Goal: Task Accomplishment & Management: Manage account settings

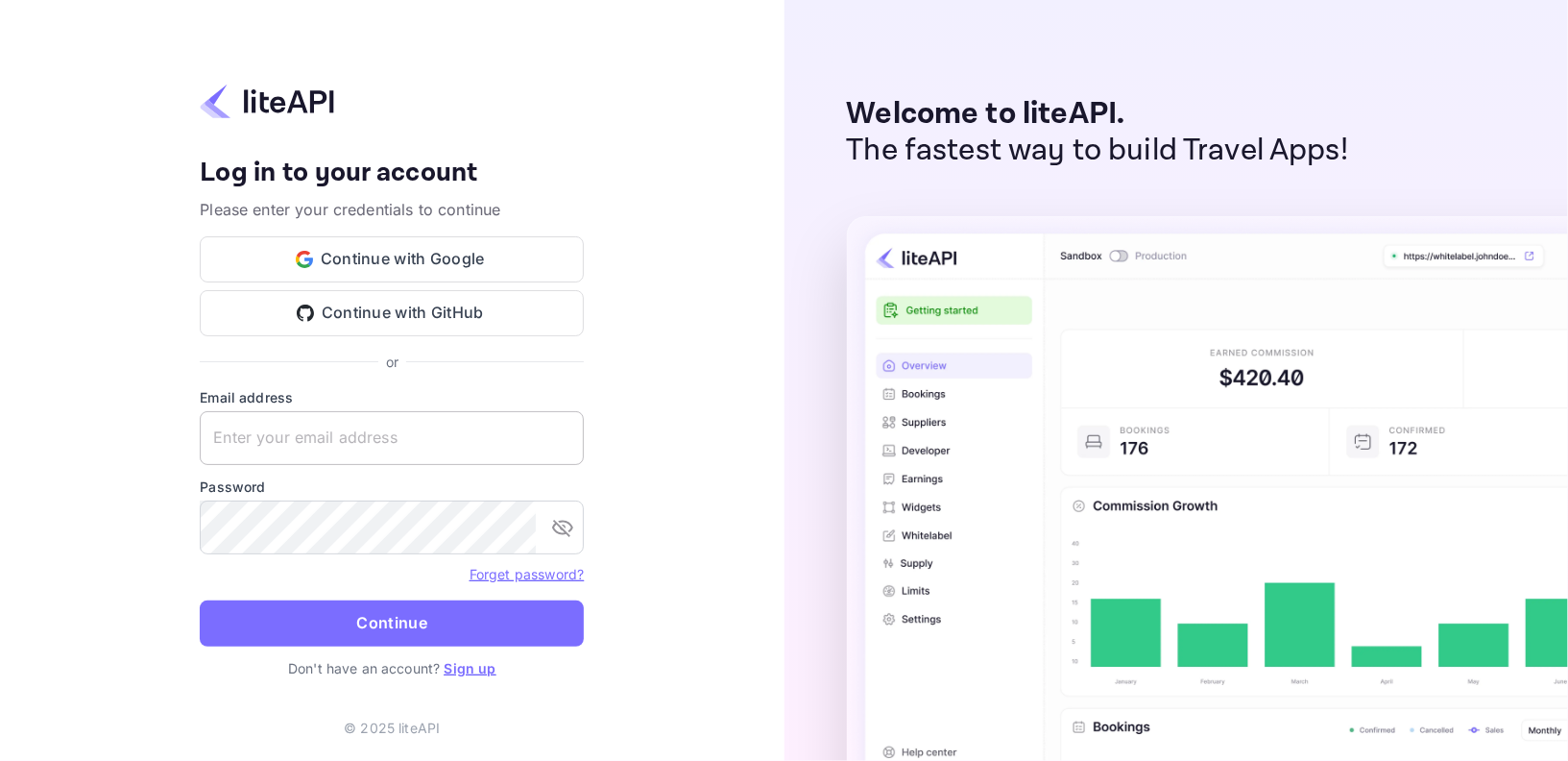
click at [425, 445] on input "text" at bounding box center [391, 438] width 384 height 53
type input "services@withjoy.com"
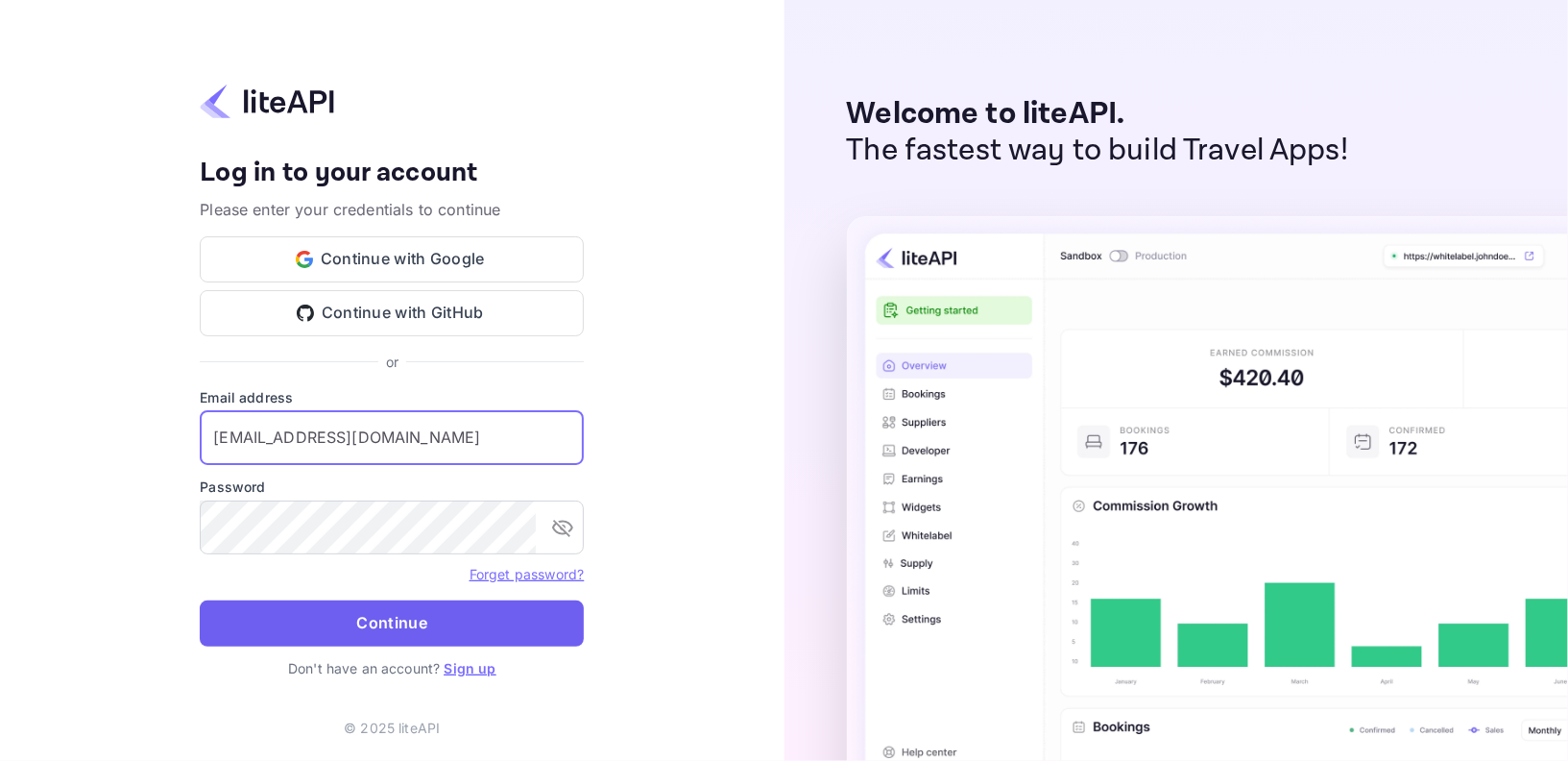
click at [368, 629] on button "Continue" at bounding box center [391, 623] width 384 height 46
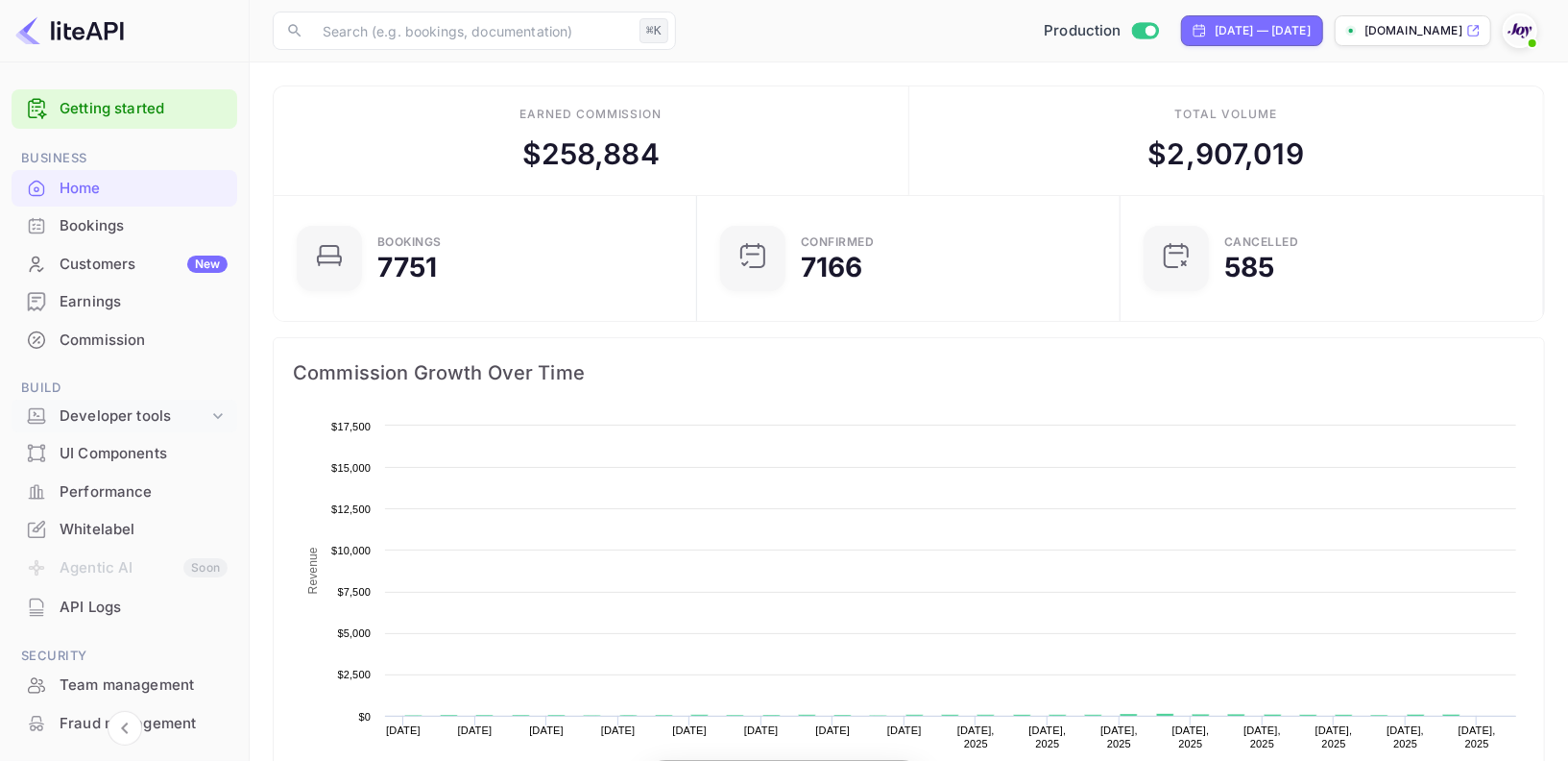
scroll to position [312, 412]
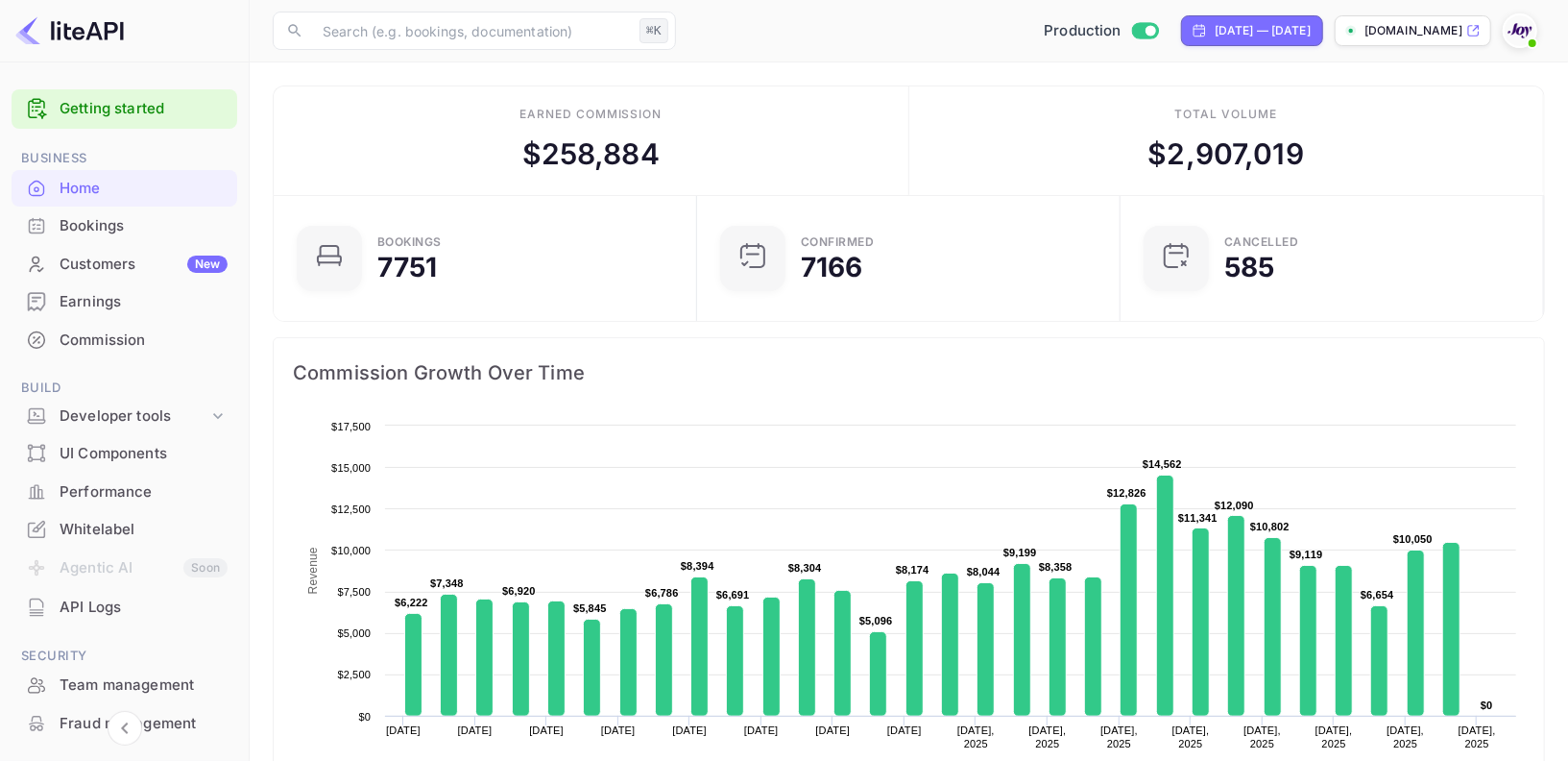
click at [115, 336] on div "Commission" at bounding box center [143, 341] width 168 height 22
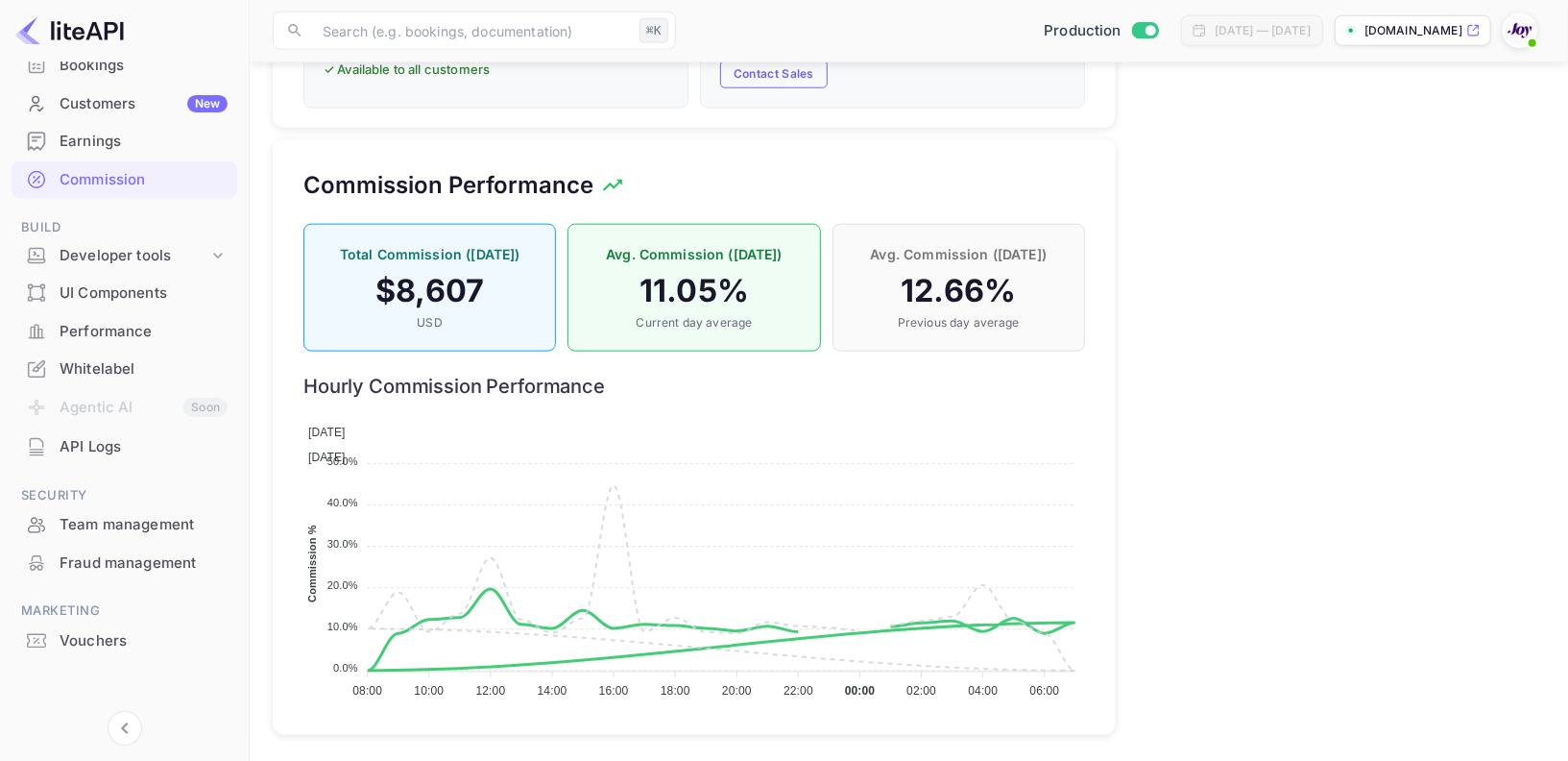
scroll to position [164, 0]
